Goal: Transaction & Acquisition: Subscribe to service/newsletter

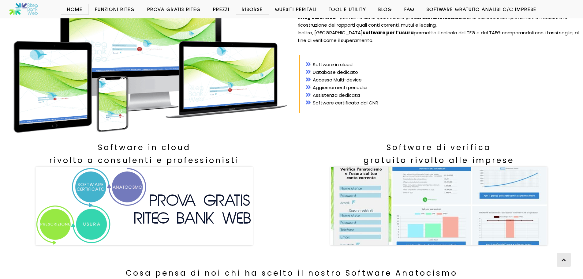
scroll to position [92, 0]
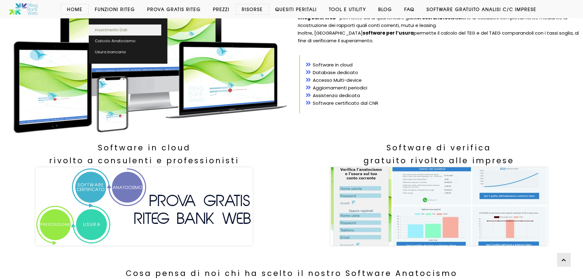
click at [119, 29] on link "Inserimento Dati" at bounding box center [125, 29] width 73 height 11
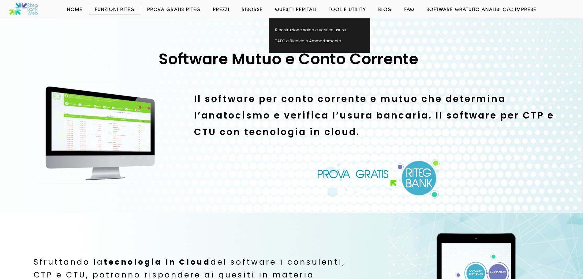
click at [303, 9] on link "Quesiti Peritali" at bounding box center [296, 9] width 54 height 6
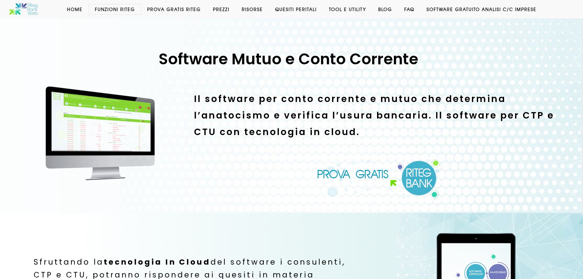
click at [171, 11] on link "Prova Gratis Riteg" at bounding box center [174, 9] width 66 height 6
